Goal: Information Seeking & Learning: Find contact information

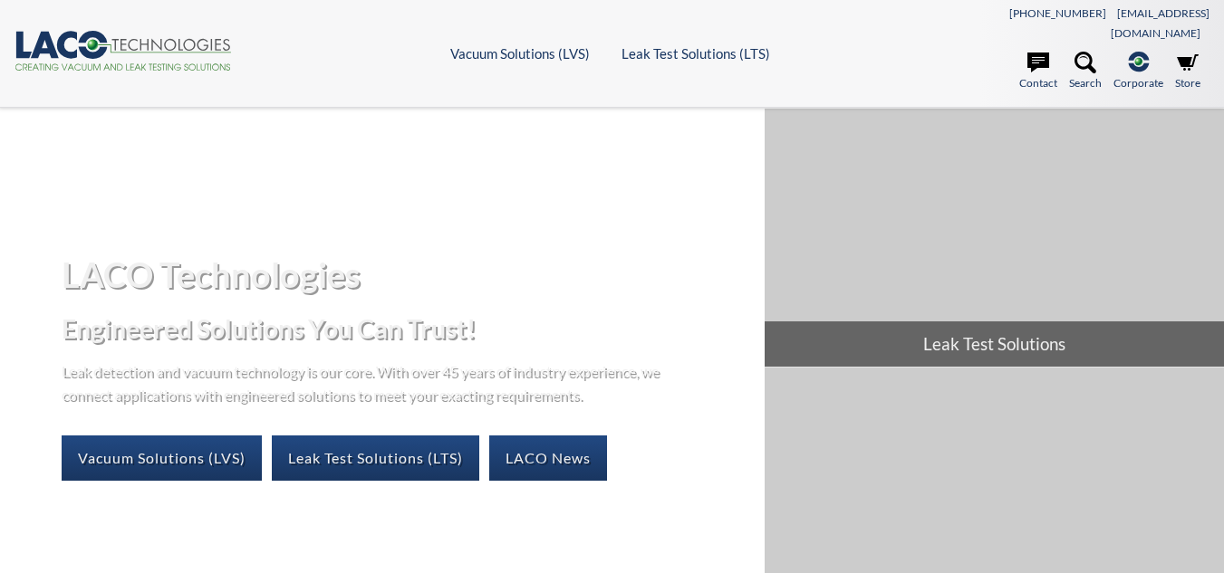
select select "Language Translate Widget"
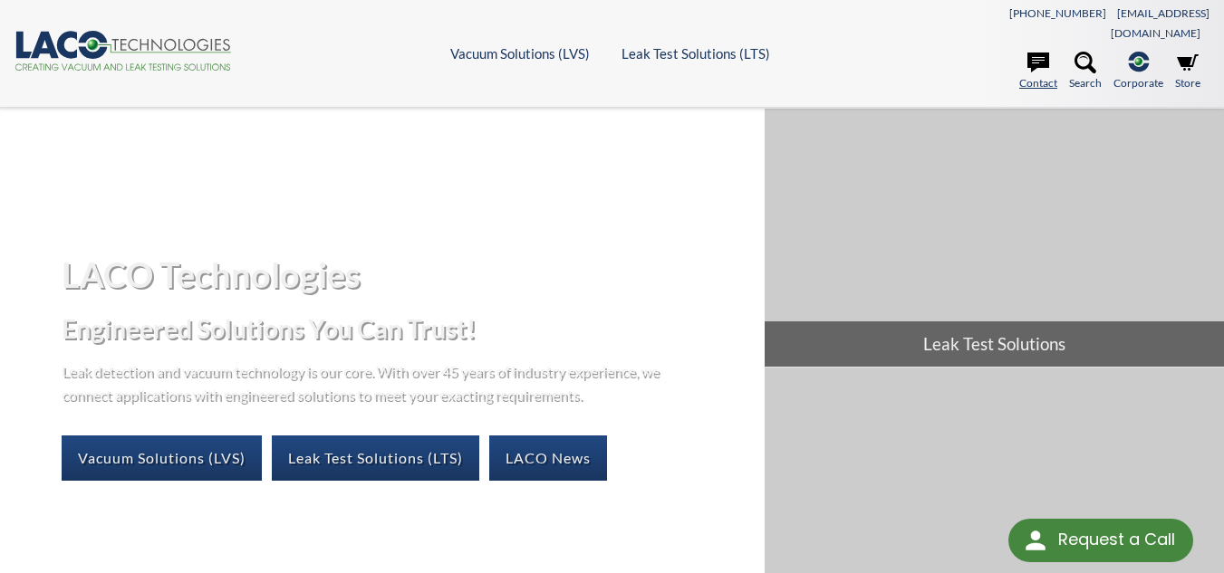
click at [1049, 52] on link "Contact" at bounding box center [1038, 72] width 38 height 40
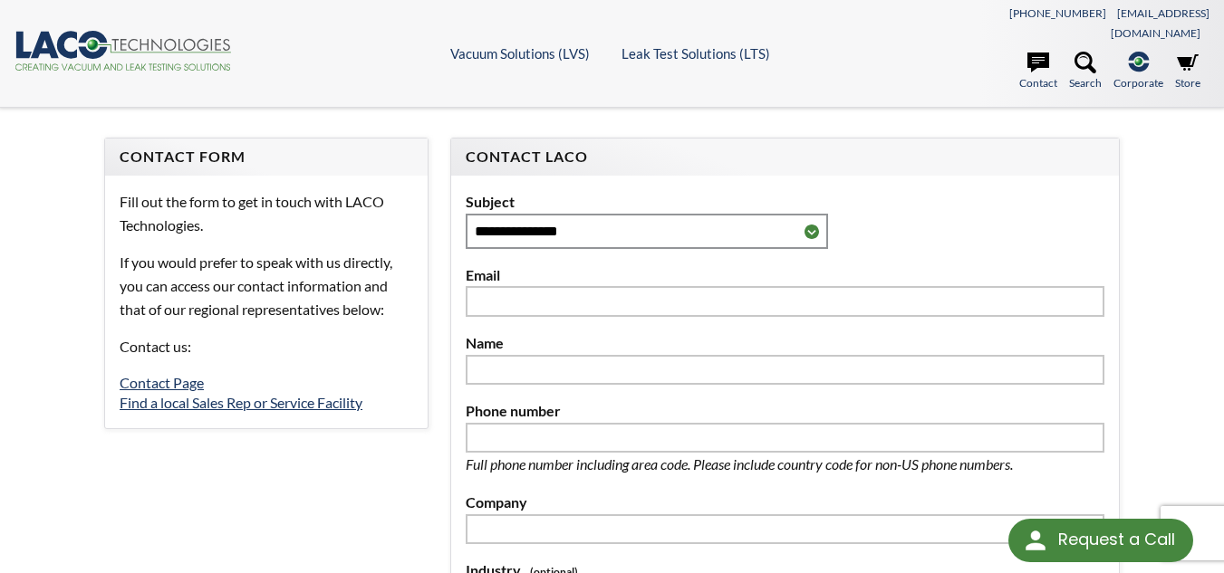
select select "Language Translate Widget"
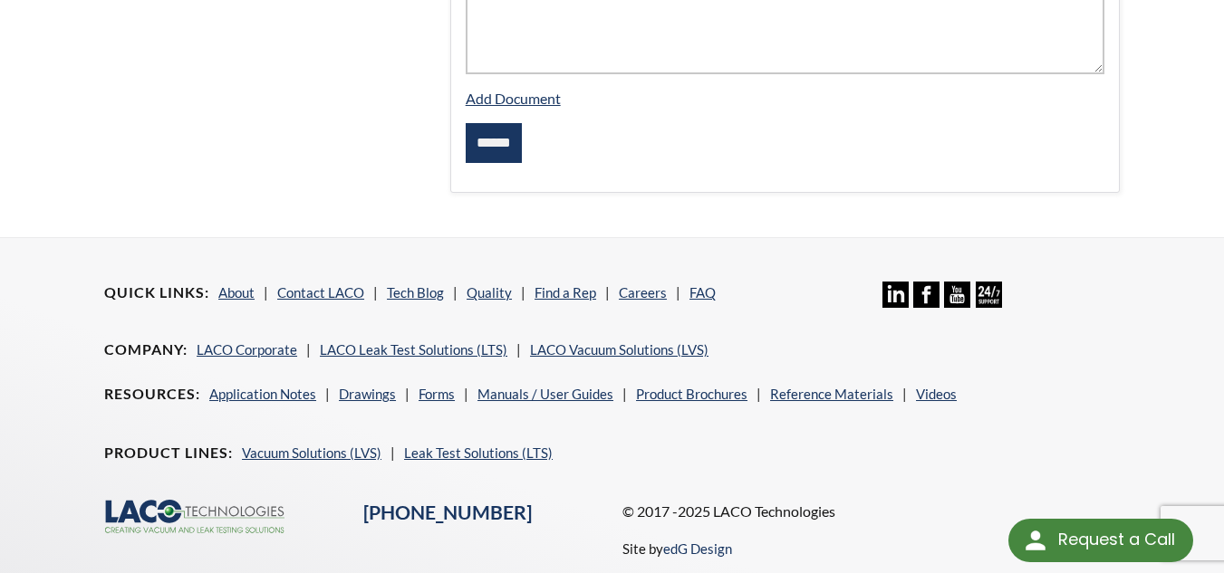
scroll to position [899, 0]
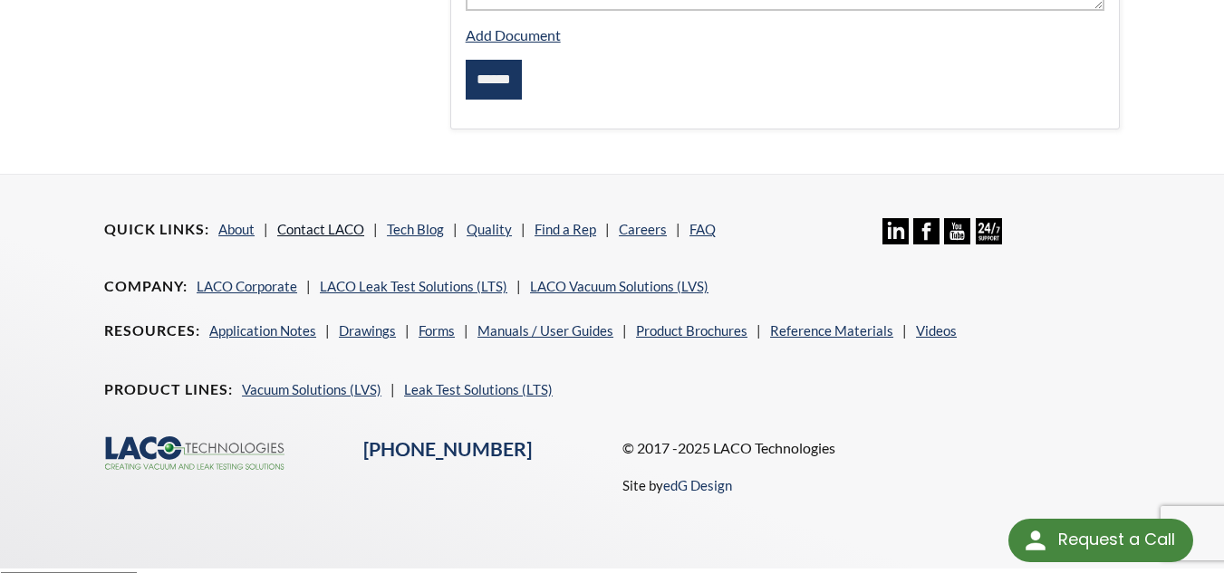
click at [295, 221] on link "Contact LACO" at bounding box center [320, 229] width 87 height 16
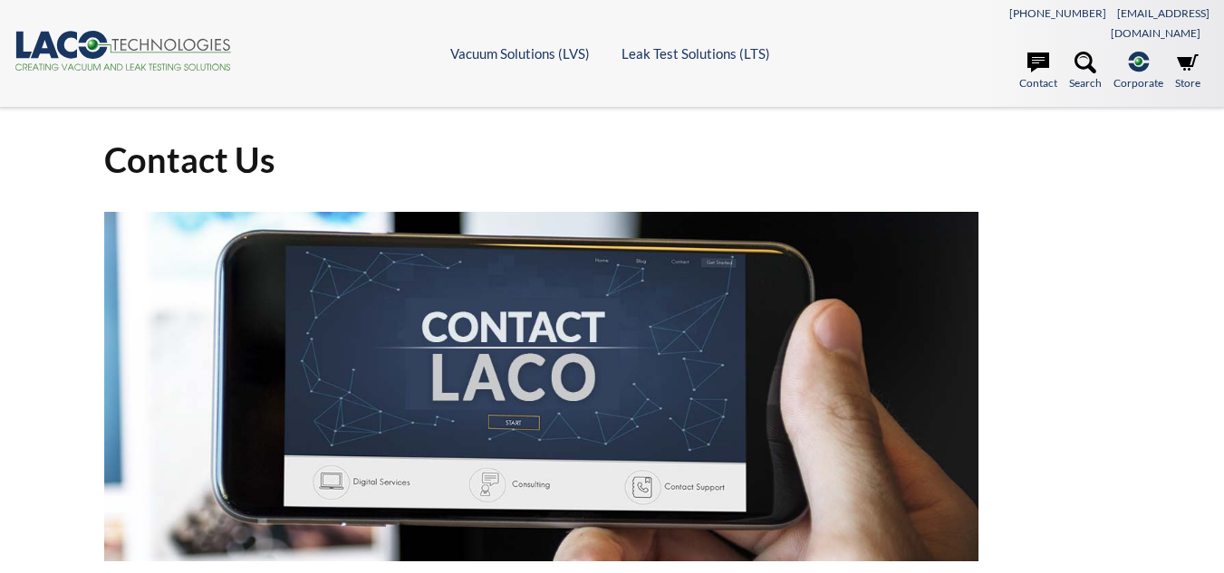
select select "Language Translate Widget"
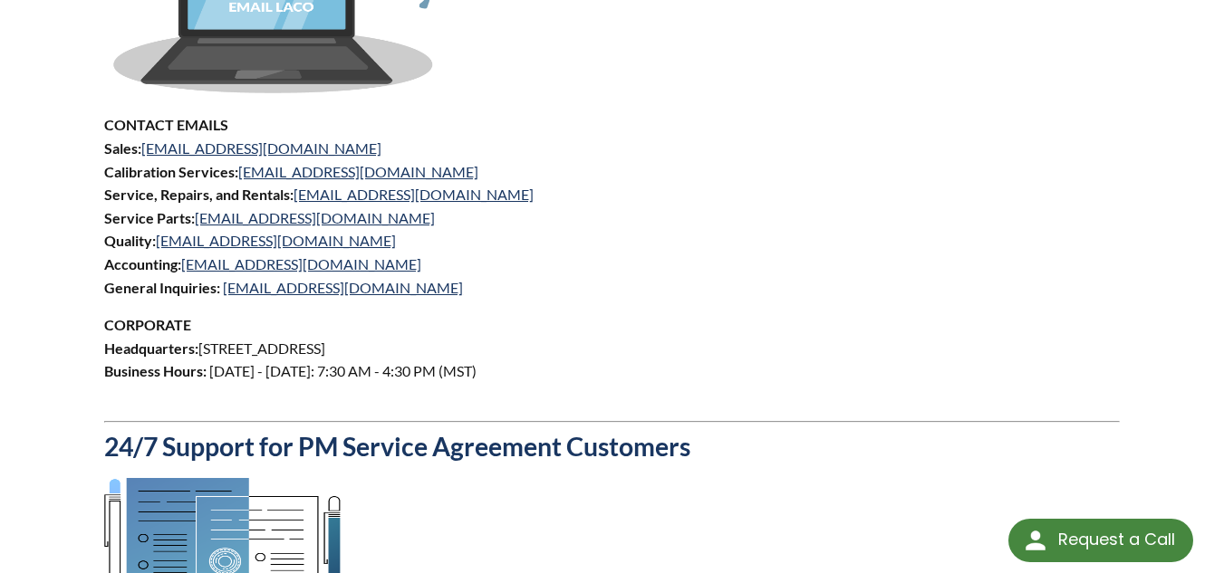
scroll to position [953, 0]
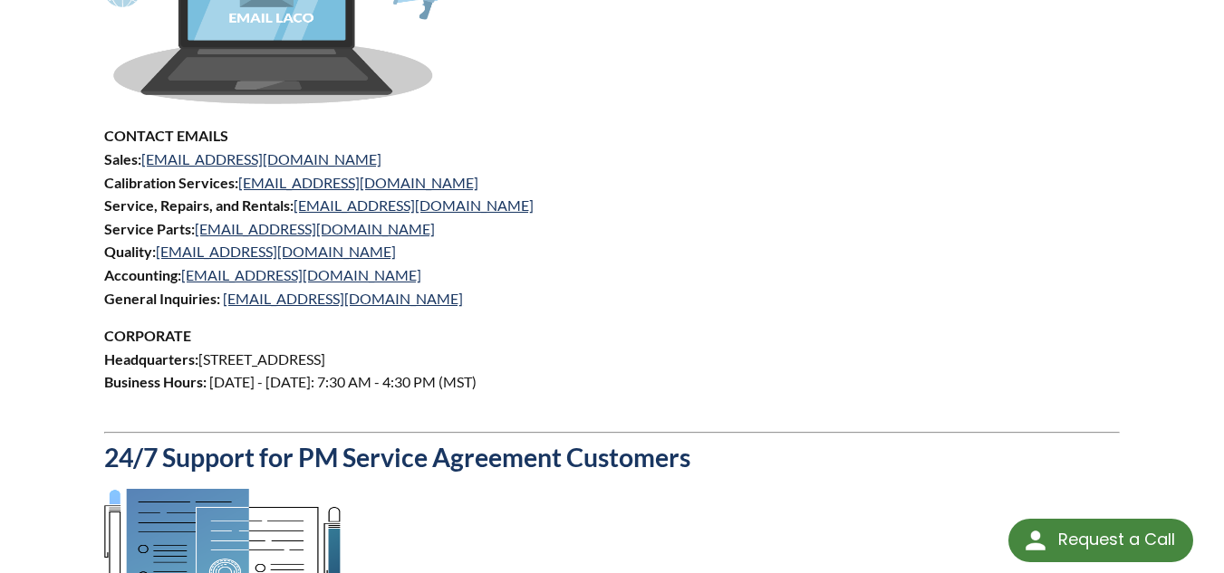
drag, startPoint x: 528, startPoint y: 336, endPoint x: 200, endPoint y: 335, distance: 327.9
click at [200, 335] on p "CORPORATE Headquarters: 3085 West Directors Row, Salt Lake City, UT 84104 Busin…" at bounding box center [611, 370] width 1015 height 92
copy p "3085 West Directors Row, Salt Lake City, UT 84104"
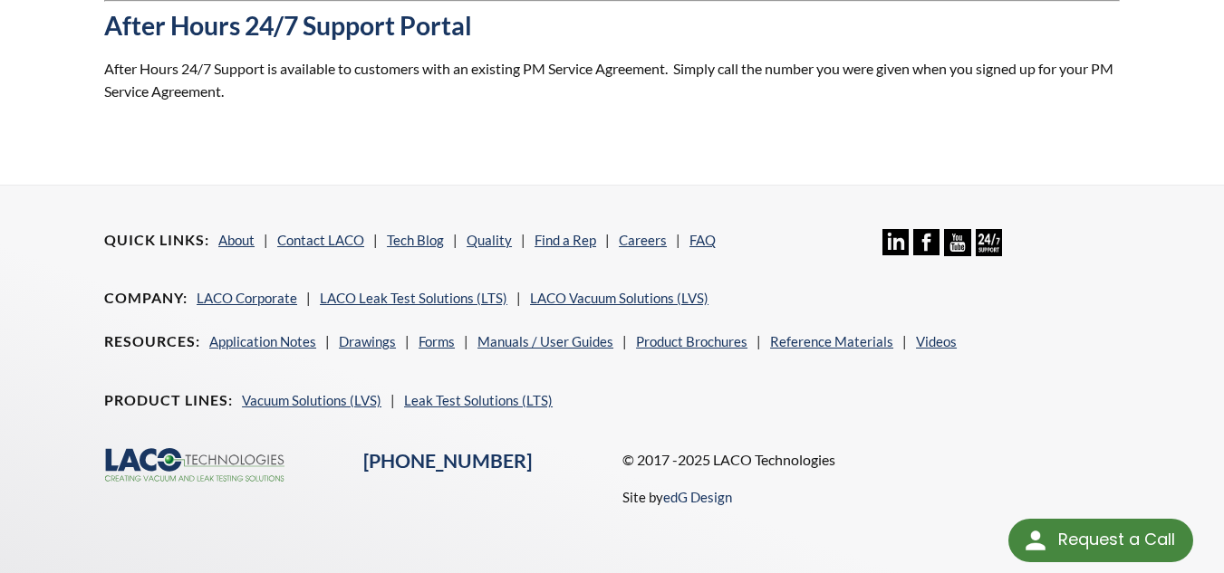
scroll to position [1886, 0]
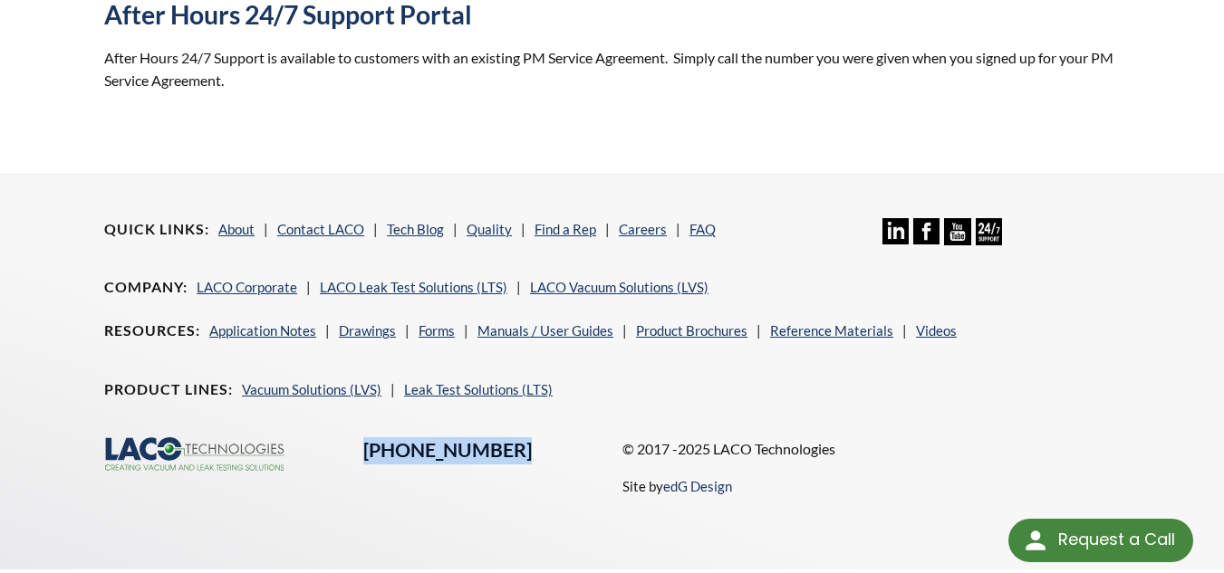
copy link "[PHONE_NUMBER]"
drag, startPoint x: 510, startPoint y: 434, endPoint x: 365, endPoint y: 433, distance: 144.9
click at [365, 437] on div "[PHONE_NUMBER]" at bounding box center [481, 450] width 259 height 27
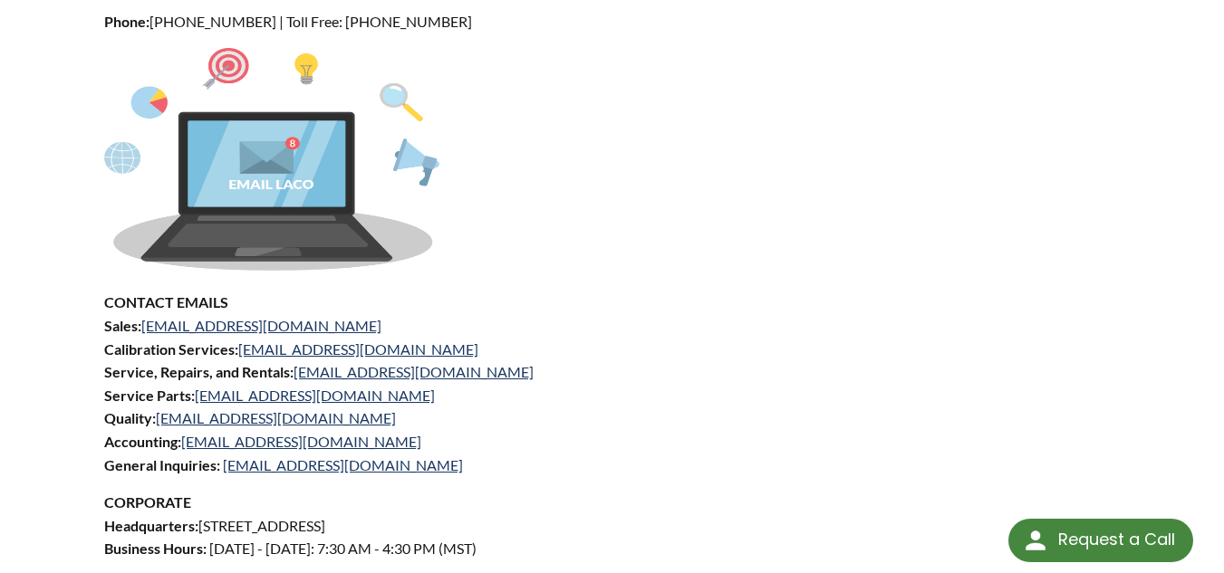
scroll to position [787, 0]
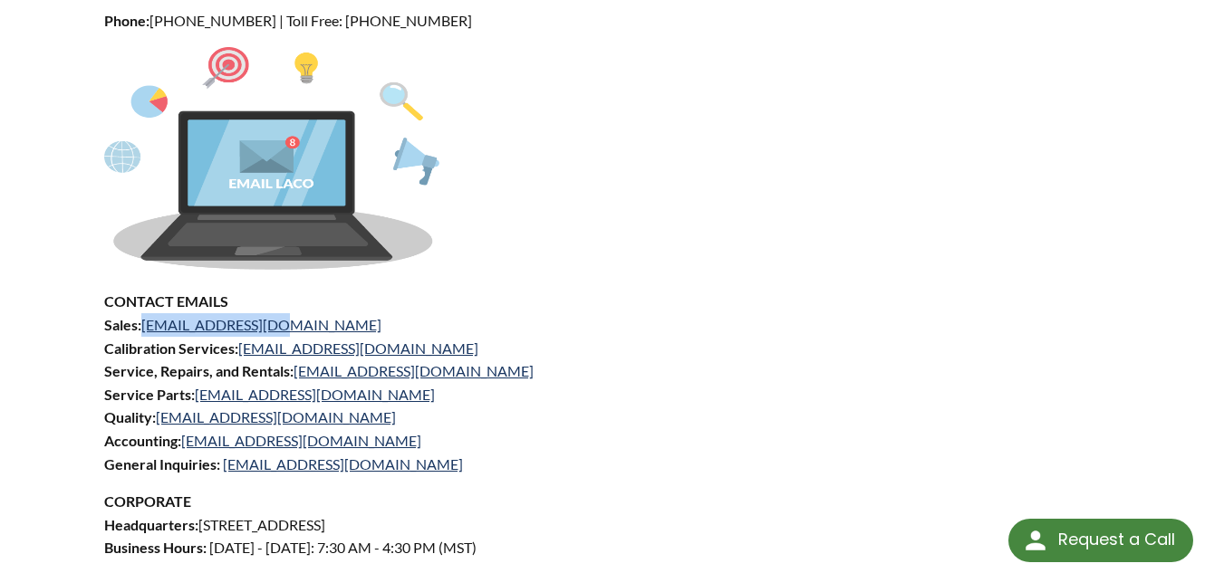
copy link "sales@lacotech.com"
drag, startPoint x: 279, startPoint y: 307, endPoint x: 143, endPoint y: 302, distance: 136.0
click at [143, 302] on p "CONTACT EMAILS Sales: sales@lacotech.com Calibration Services: calibrations@lac…" at bounding box center [611, 383] width 1015 height 186
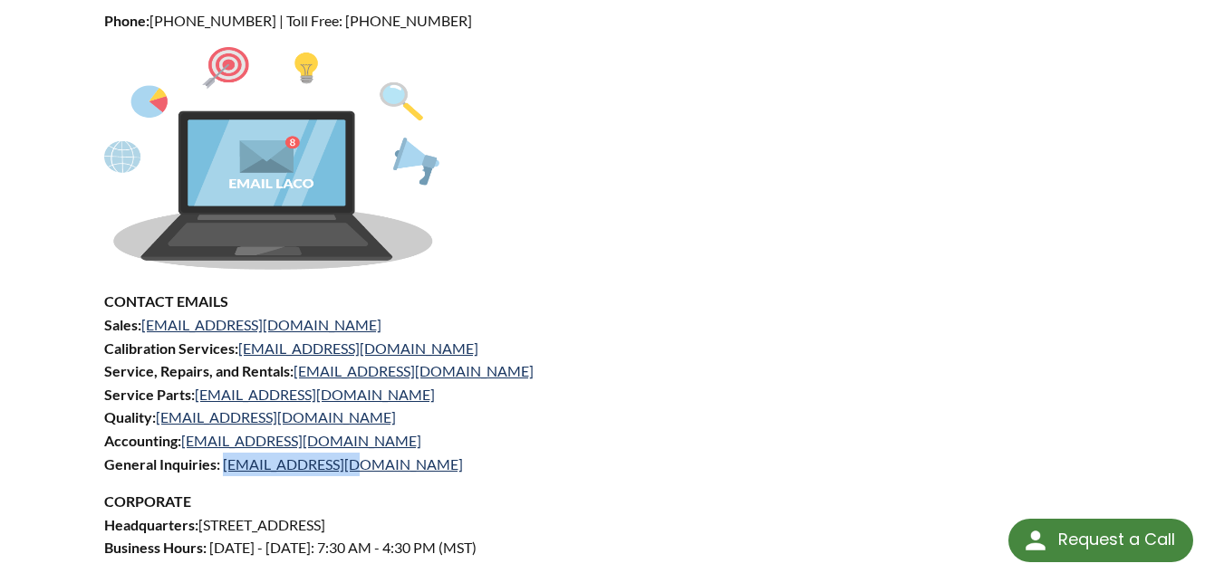
copy link "[EMAIL_ADDRESS][DOMAIN_NAME]"
drag, startPoint x: 355, startPoint y: 445, endPoint x: 222, endPoint y: 441, distance: 133.2
click at [222, 441] on p "CONTACT EMAILS Sales: sales@lacotech.com Calibration Services: calibrations@lac…" at bounding box center [611, 383] width 1015 height 186
click at [223, 456] on link "[EMAIL_ADDRESS][DOMAIN_NAME]" at bounding box center [343, 464] width 240 height 17
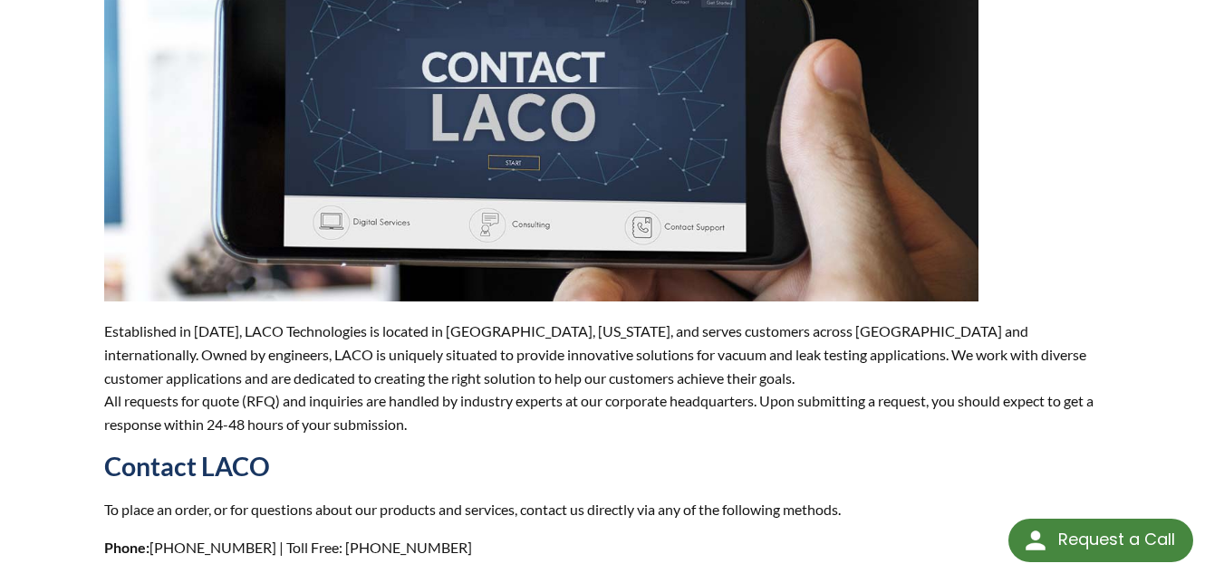
scroll to position [257, 0]
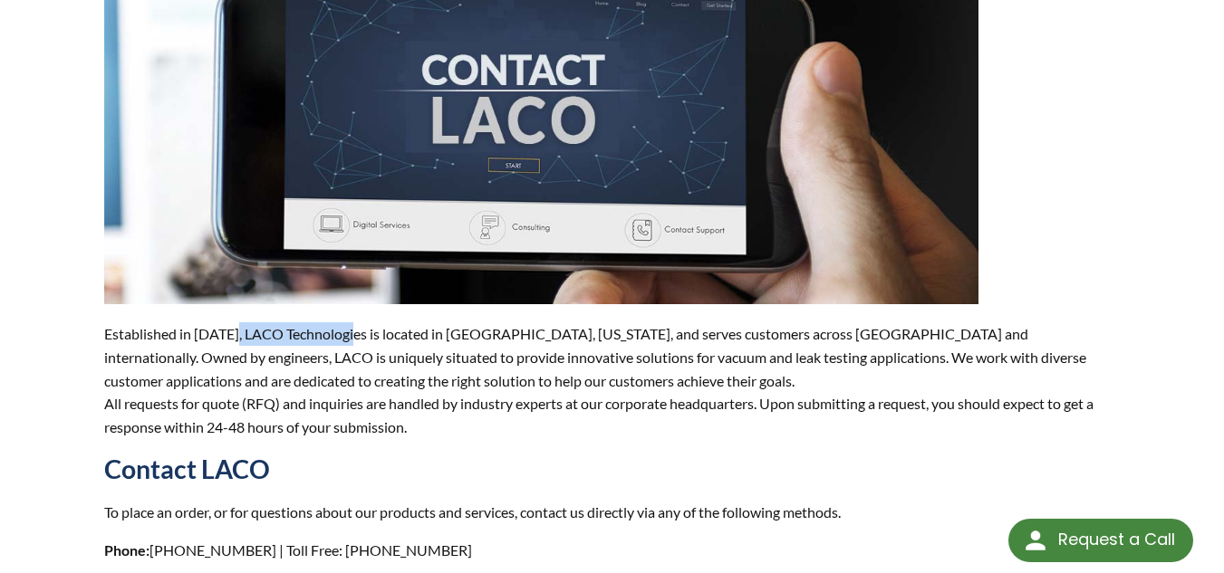
drag, startPoint x: 233, startPoint y: 312, endPoint x: 359, endPoint y: 302, distance: 126.4
copy p "LACO Technologies"
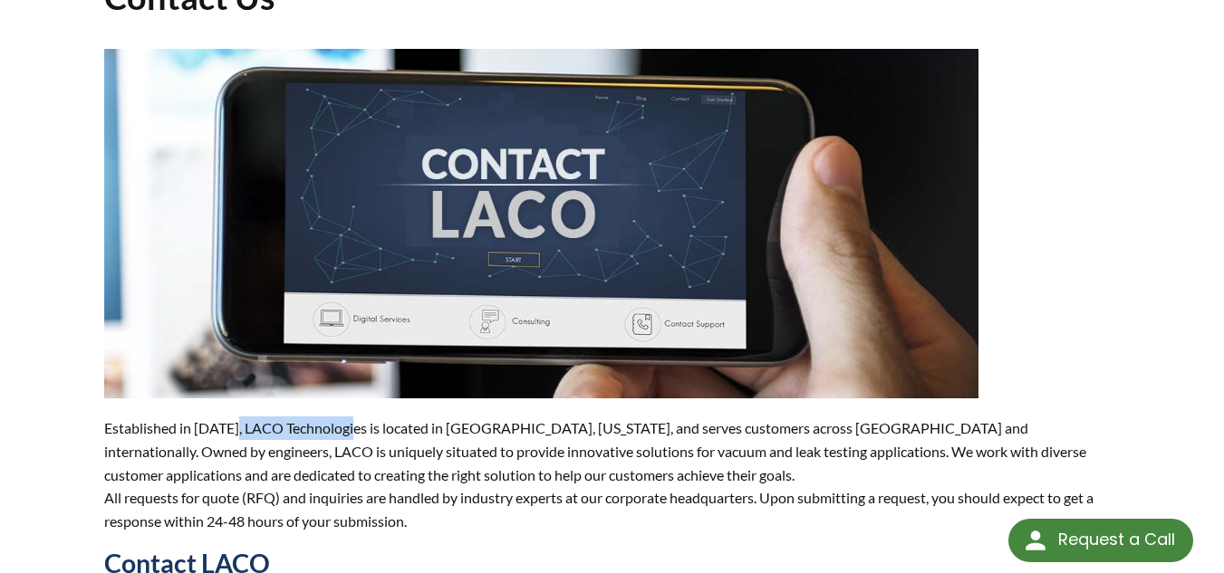
scroll to position [115, 0]
